Goal: Transaction & Acquisition: Book appointment/travel/reservation

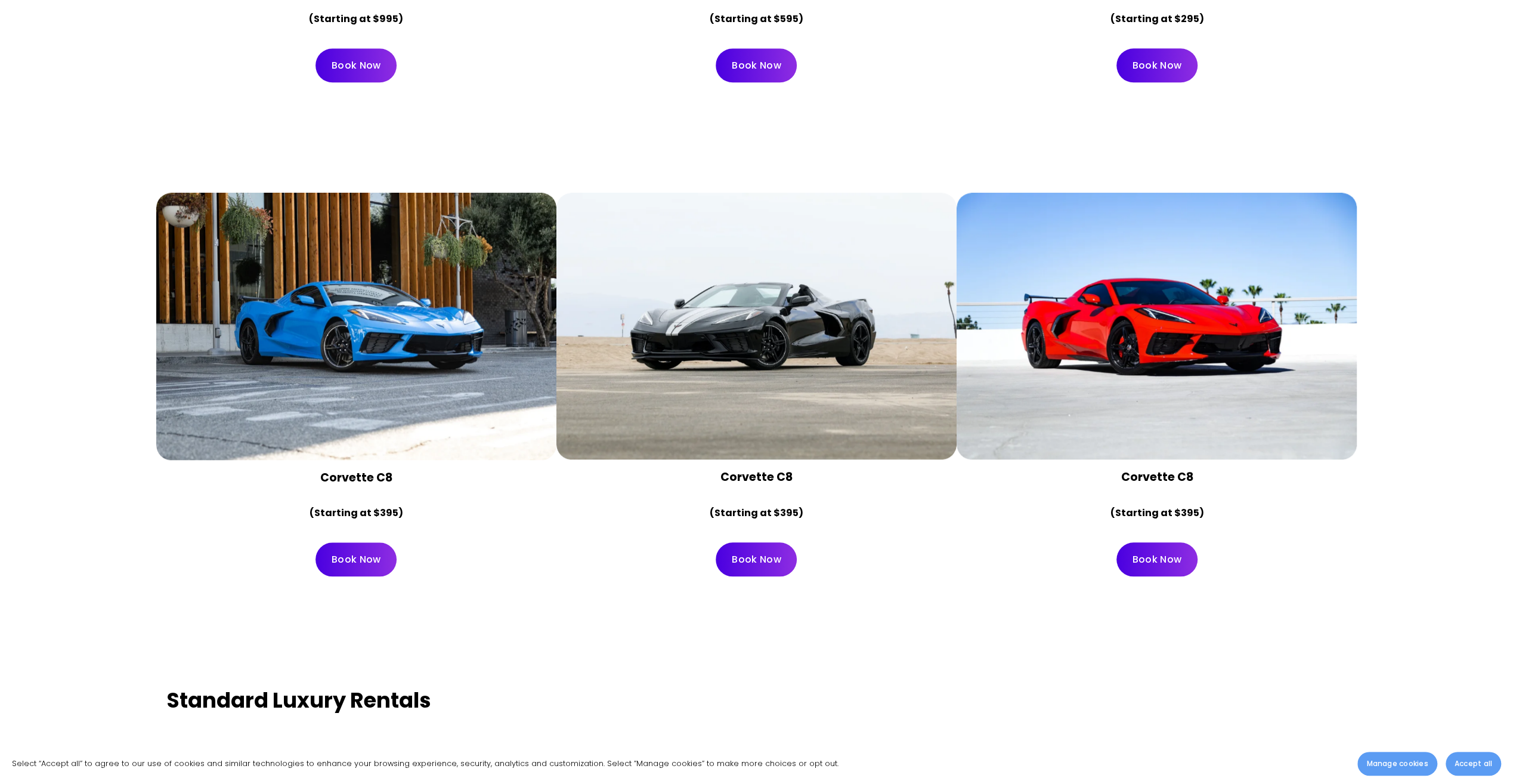
scroll to position [5428, 0]
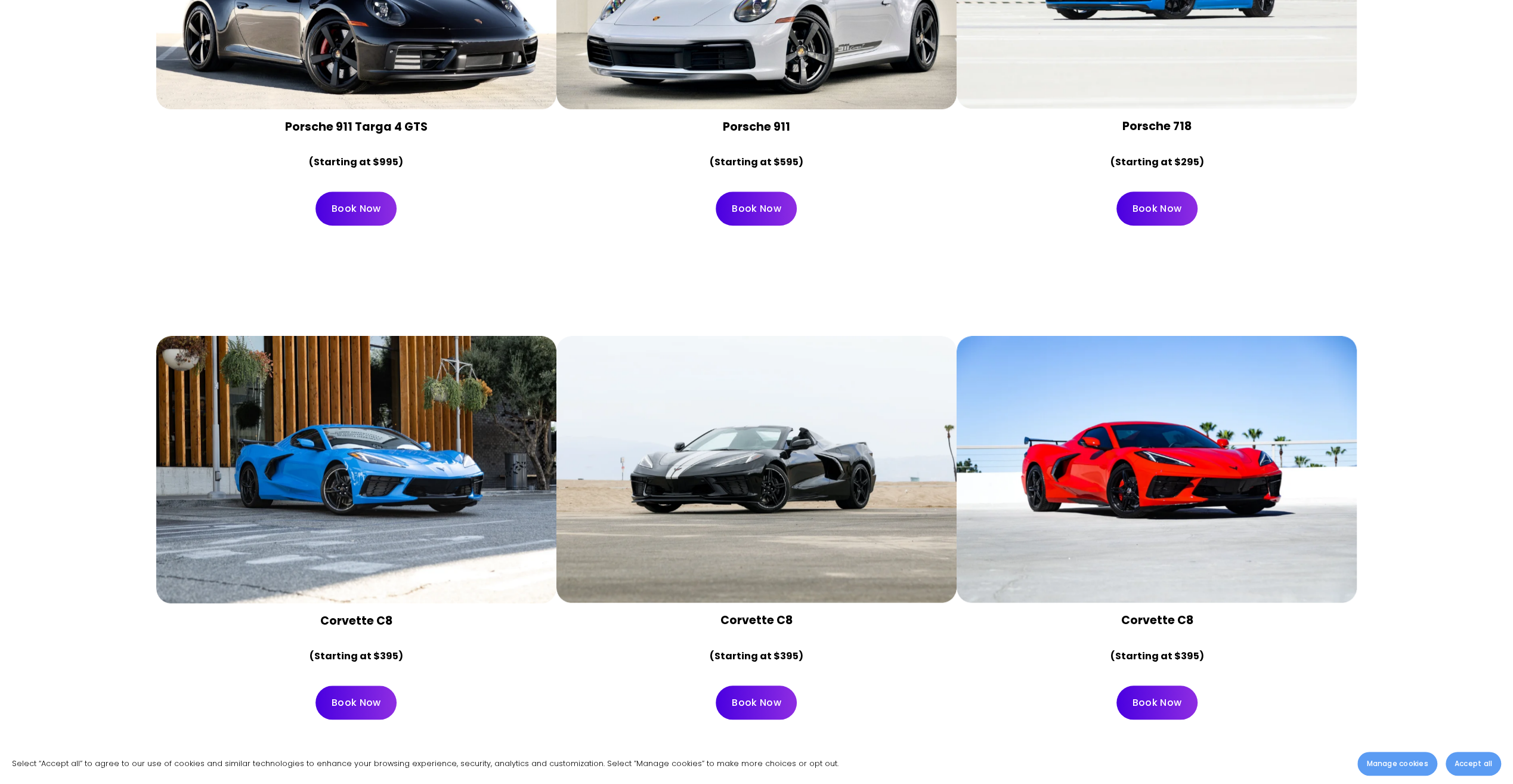
click at [769, 551] on div at bounding box center [756, 469] width 400 height 267
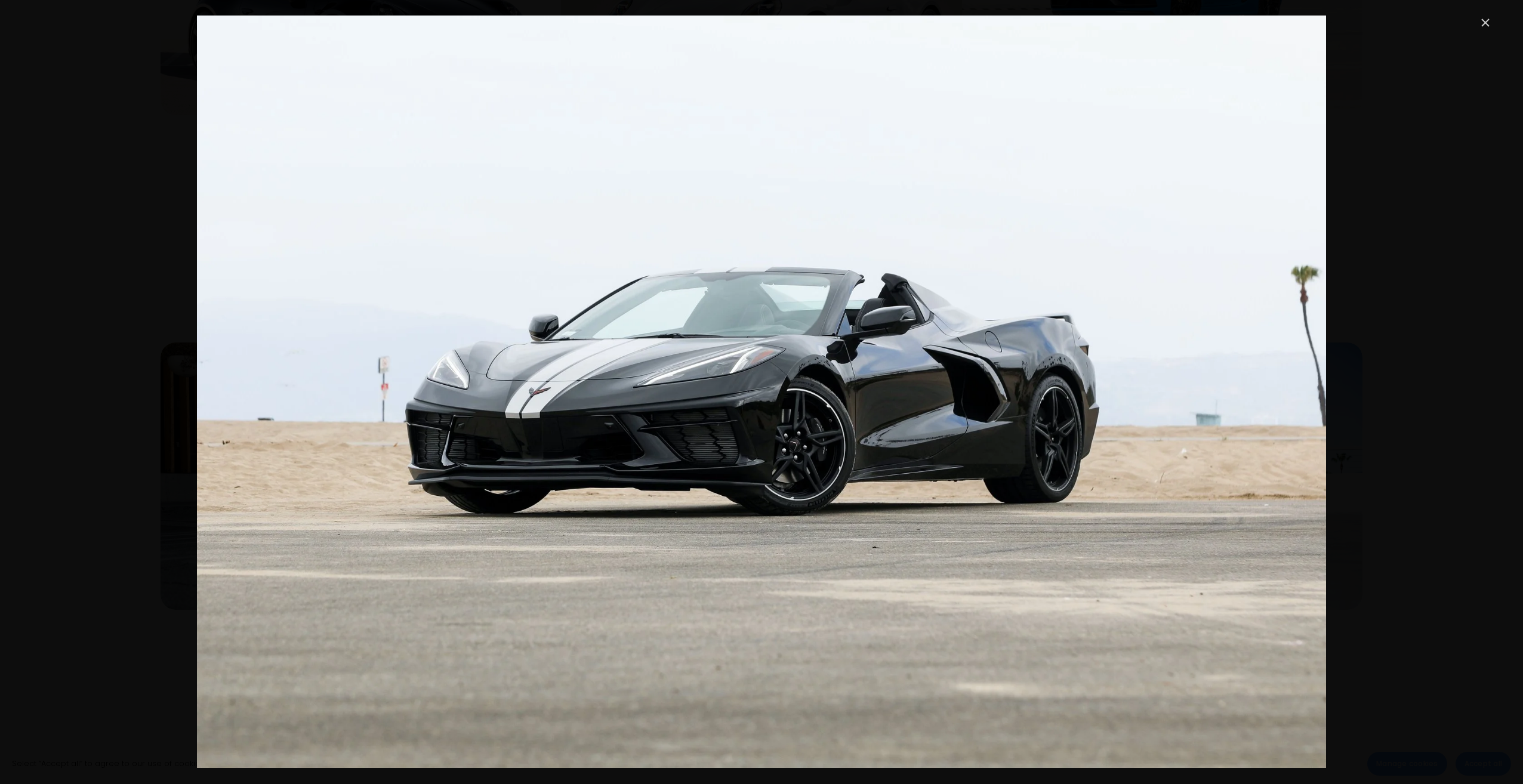
click at [1481, 23] on link "Close" at bounding box center [1485, 23] width 15 height 15
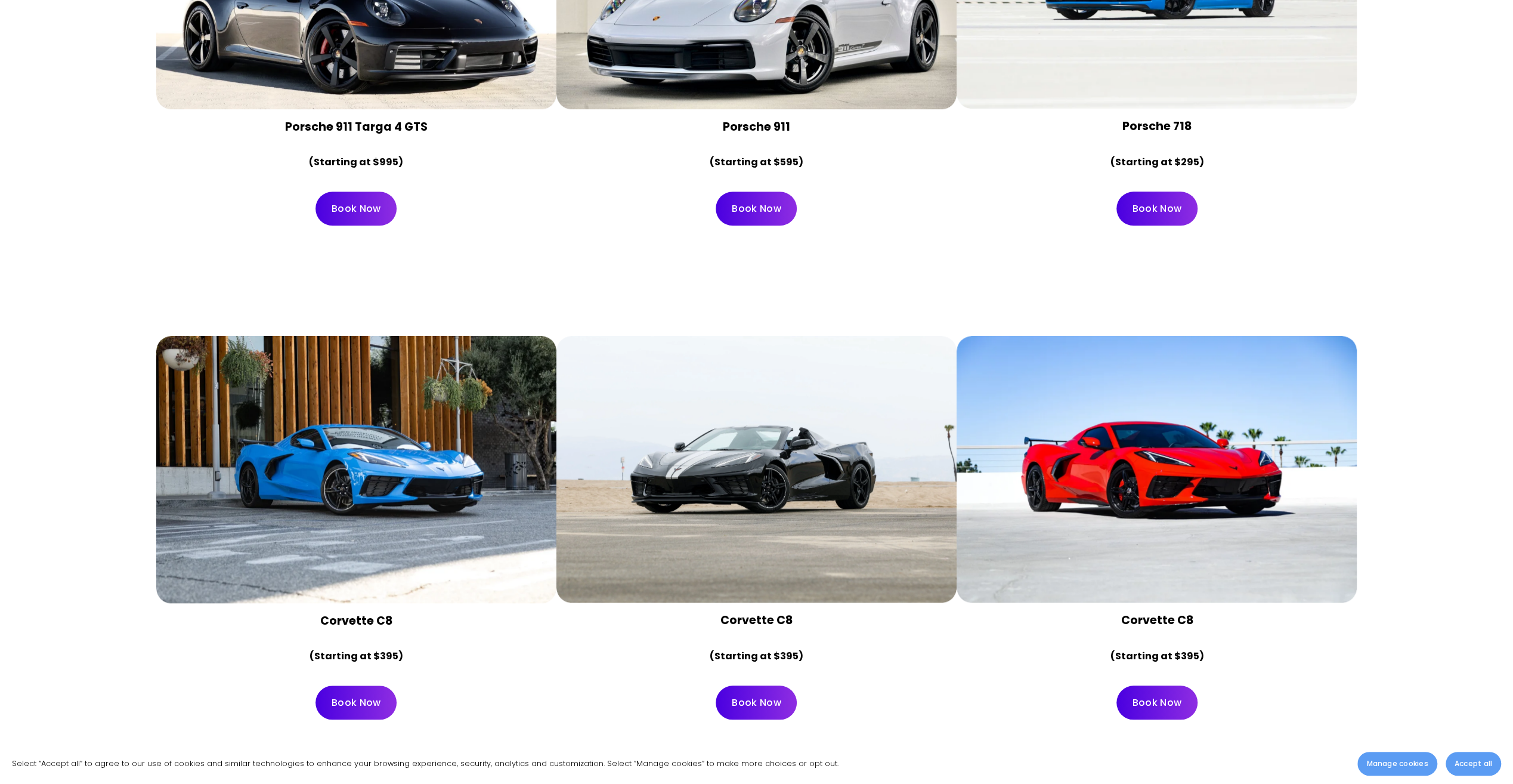
click at [1141, 488] on div at bounding box center [1157, 469] width 400 height 267
click at [355, 708] on link "Book Now" at bounding box center [356, 702] width 81 height 34
drag, startPoint x: 879, startPoint y: 348, endPoint x: 902, endPoint y: 322, distance: 34.7
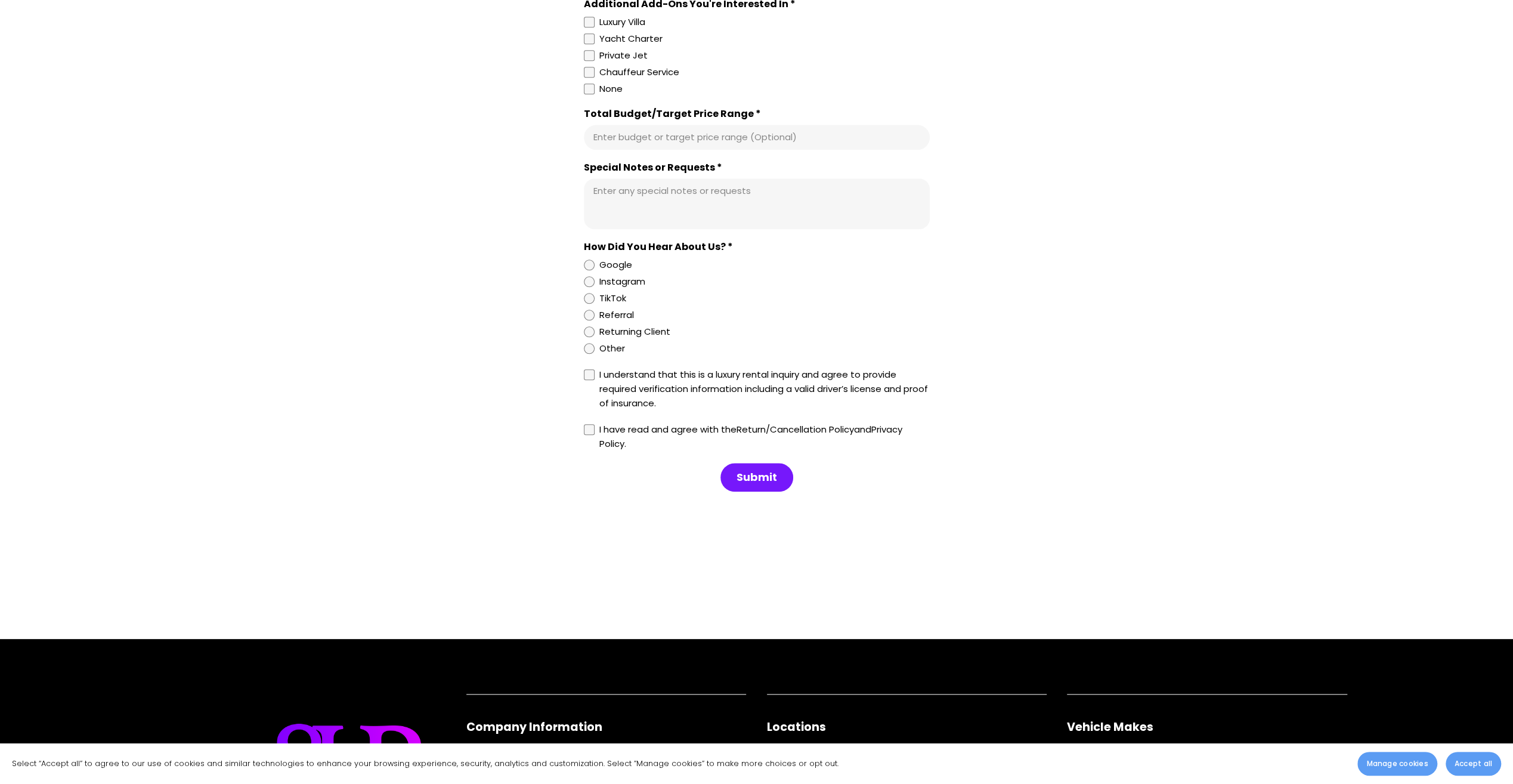
scroll to position [1133, 0]
